Goal: Browse casually

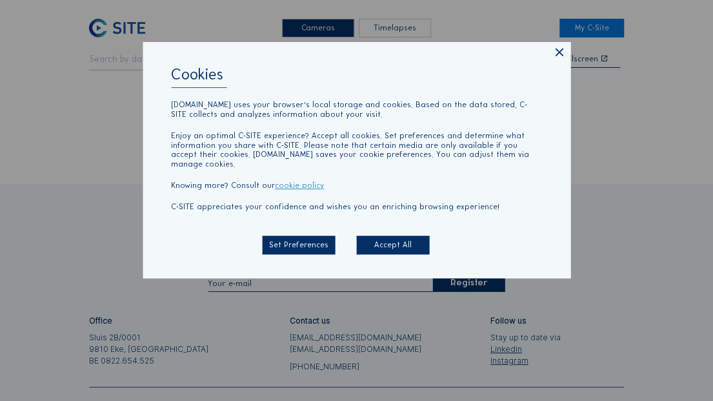
drag, startPoint x: 550, startPoint y: 39, endPoint x: 555, endPoint y: 54, distance: 15.7
click at [550, 40] on div "Cookies [DOMAIN_NAME] uses your browser's local storage and cookies. Based on t…" at bounding box center [356, 200] width 713 height 401
click at [551, 61] on div "Cookies [DOMAIN_NAME] uses your browser's local storage and cookies. Based on t…" at bounding box center [357, 160] width 428 height 236
click at [557, 59] on icon at bounding box center [559, 53] width 14 height 14
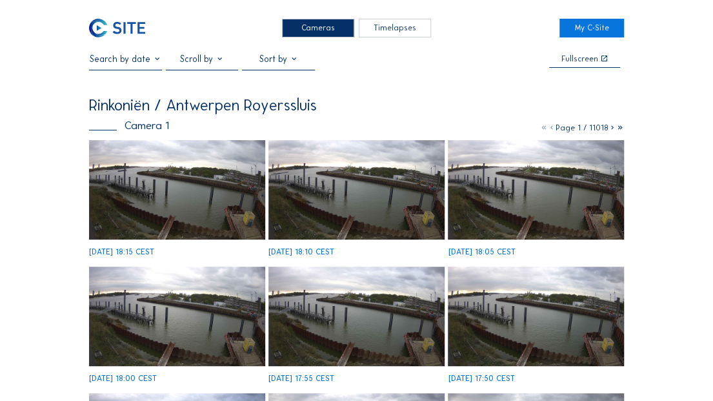
click at [323, 169] on img at bounding box center [355, 189] width 175 height 99
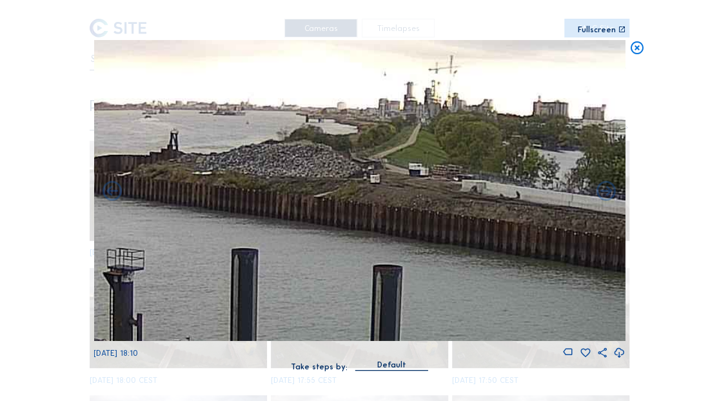
drag, startPoint x: 224, startPoint y: 152, endPoint x: 307, endPoint y: 172, distance: 85.7
click at [307, 172] on img at bounding box center [360, 190] width 532 height 301
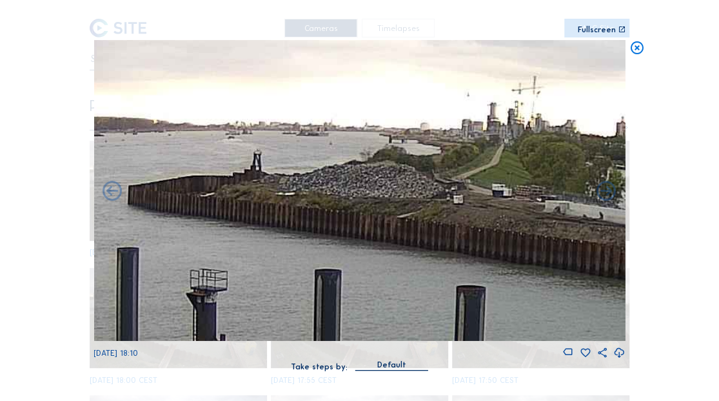
drag, startPoint x: 415, startPoint y: 205, endPoint x: 37, endPoint y: 143, distance: 383.1
click at [37, 143] on div "Scroll to travel through time | Press 'Alt' Button + Scroll to Zoom | Click and…" at bounding box center [359, 200] width 719 height 401
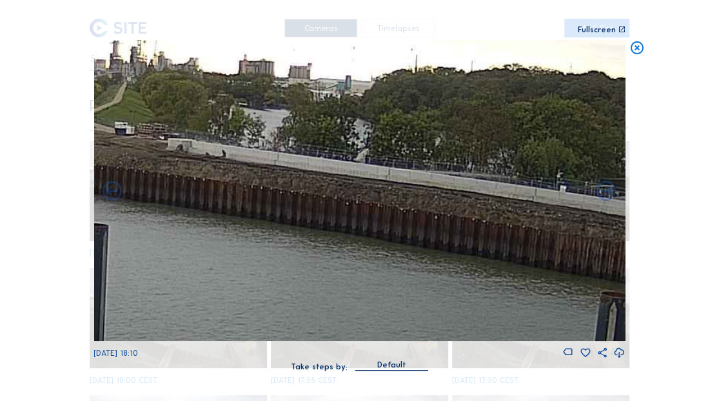
drag, startPoint x: 457, startPoint y: 198, endPoint x: 328, endPoint y: 181, distance: 130.1
click at [328, 181] on img at bounding box center [360, 190] width 532 height 301
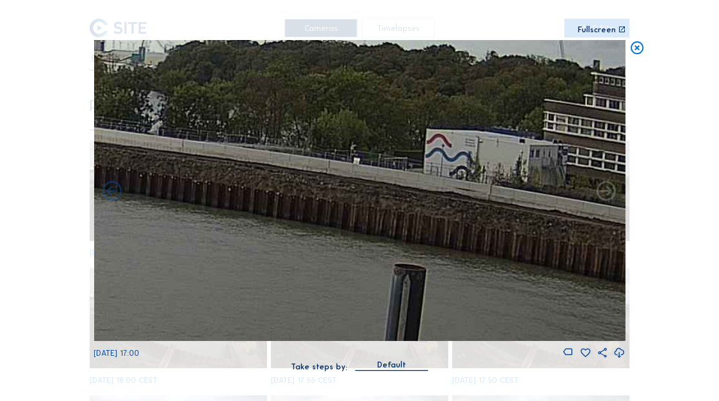
drag, startPoint x: 477, startPoint y: 212, endPoint x: 301, endPoint y: 186, distance: 178.5
click at [301, 187] on img at bounding box center [360, 190] width 532 height 301
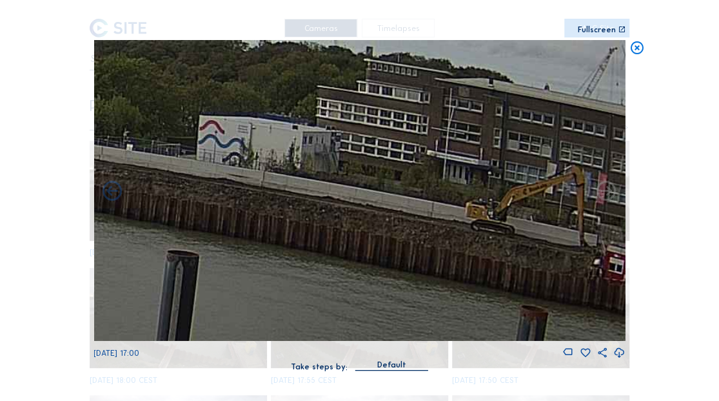
drag, startPoint x: 513, startPoint y: 215, endPoint x: 277, endPoint y: 214, distance: 236.1
click at [277, 214] on img at bounding box center [360, 190] width 532 height 301
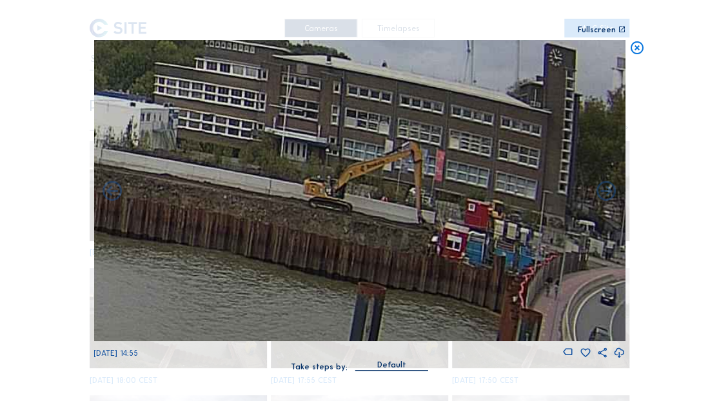
drag, startPoint x: 532, startPoint y: 249, endPoint x: 397, endPoint y: 228, distance: 135.9
click at [397, 228] on img at bounding box center [360, 190] width 532 height 301
